Goal: Check status: Check status

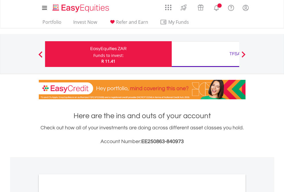
click at [93, 54] on div "Funds to invest:" at bounding box center [108, 56] width 30 height 6
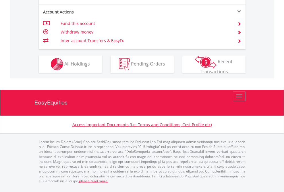
scroll to position [584, 0]
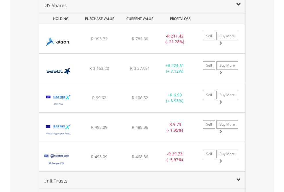
scroll to position [554, 0]
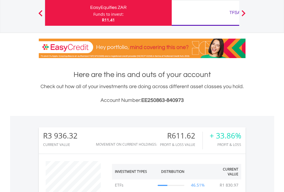
scroll to position [55, 90]
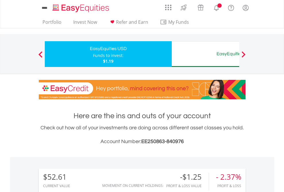
scroll to position [55, 90]
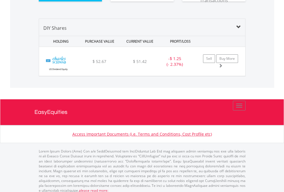
scroll to position [638, 0]
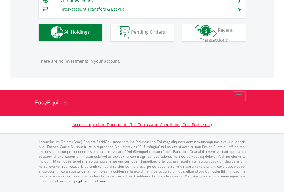
scroll to position [568, 0]
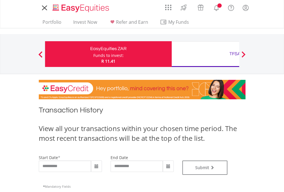
type input "**********"
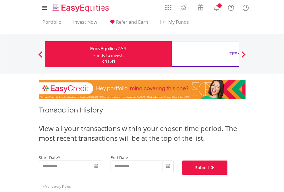
click at [227, 175] on button "Submit" at bounding box center [204, 168] width 45 height 14
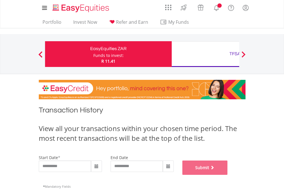
scroll to position [233, 0]
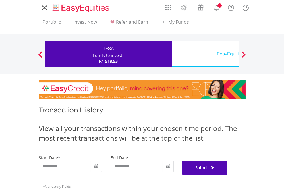
click at [227, 175] on button "Submit" at bounding box center [204, 168] width 45 height 14
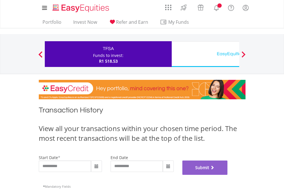
scroll to position [233, 0]
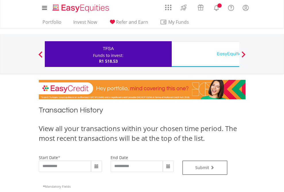
click at [205, 54] on div "EasyEquities USD" at bounding box center [235, 54] width 120 height 8
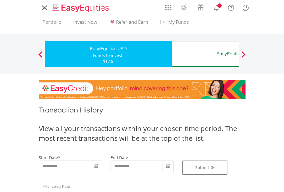
type input "**********"
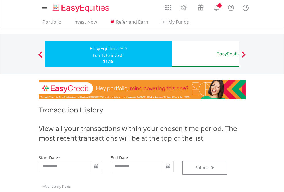
click at [205, 54] on div "EasyEquities AUD" at bounding box center [235, 54] width 120 height 8
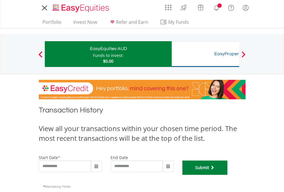
click at [227, 175] on button "Submit" at bounding box center [204, 168] width 45 height 14
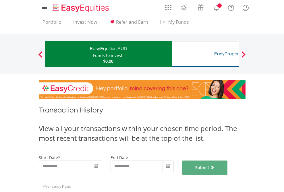
scroll to position [233, 0]
